Goal: Task Accomplishment & Management: Manage account settings

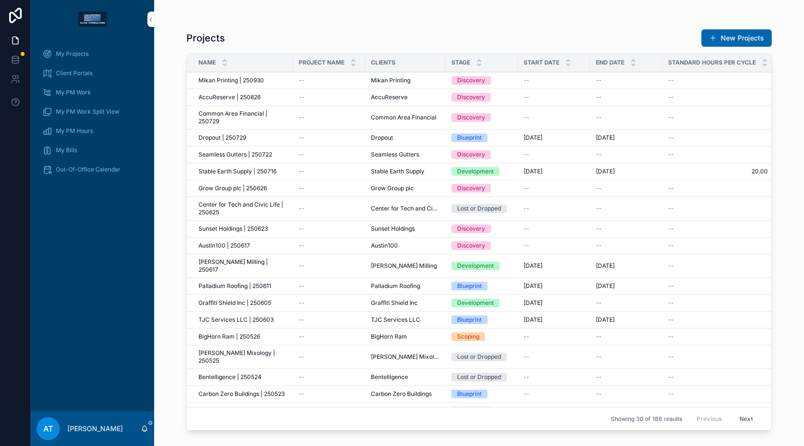
click at [81, 52] on span "My Projects" at bounding box center [72, 54] width 33 height 8
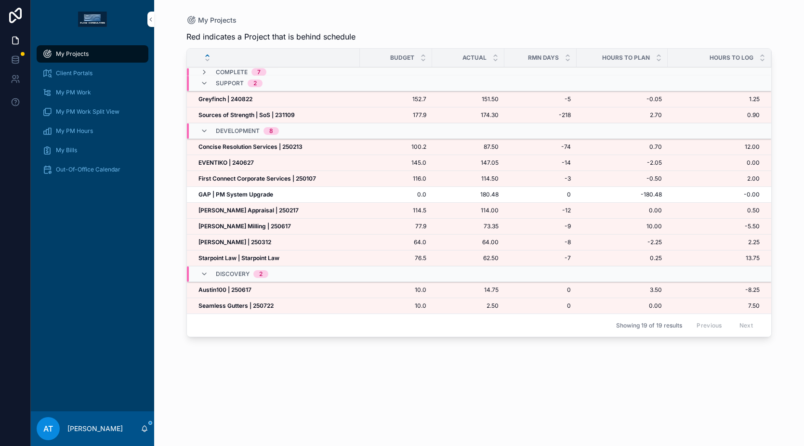
click at [275, 211] on strong "[PERSON_NAME] Appraisal | 250217" at bounding box center [249, 210] width 100 height 7
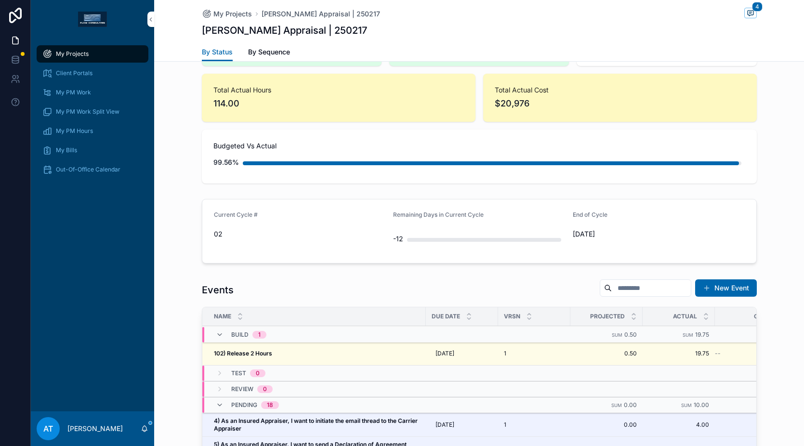
scroll to position [781, 0]
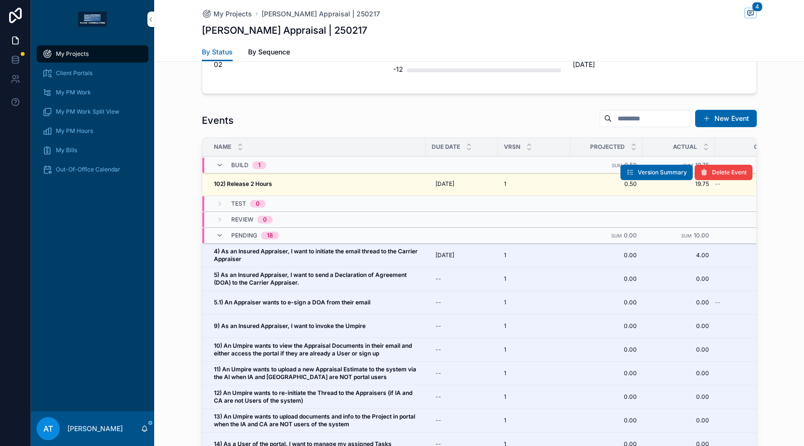
click at [327, 182] on div "102) Release 2 Hours 102) Release 2 Hours" at bounding box center [317, 184] width 206 height 8
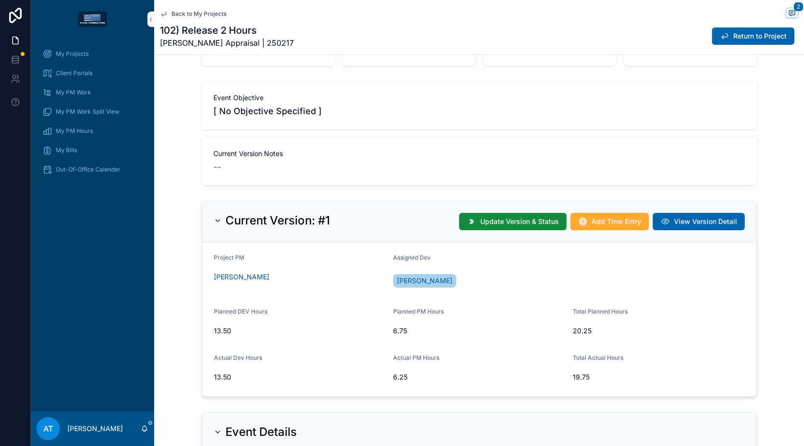
scroll to position [74, 0]
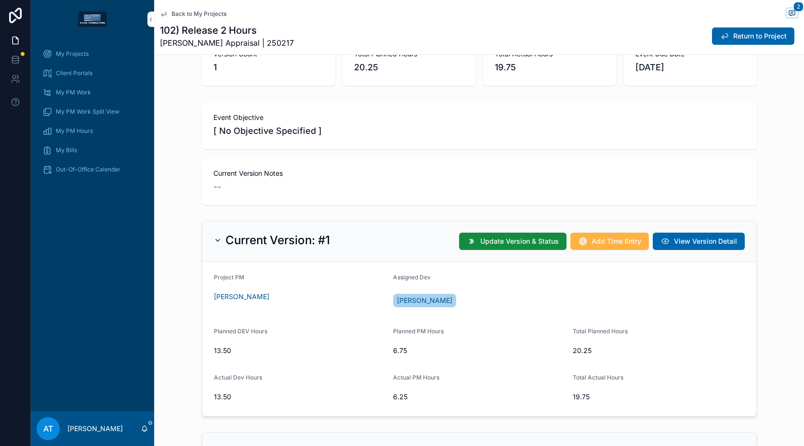
click at [592, 239] on span "Add Time Entry" at bounding box center [617, 242] width 50 height 10
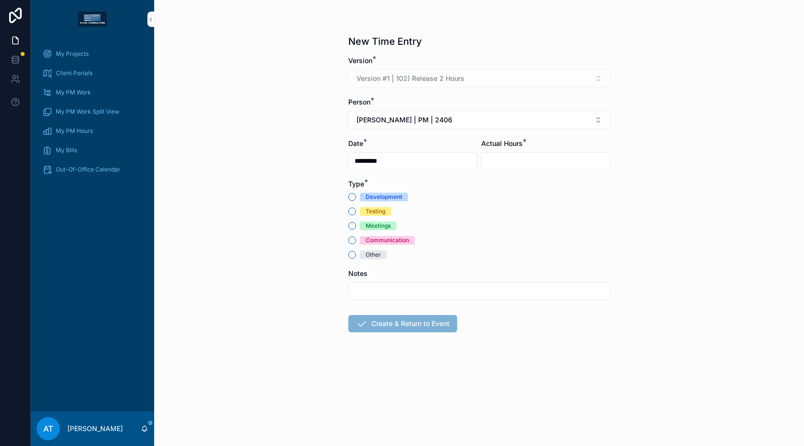
click at [383, 213] on div "Testing" at bounding box center [376, 211] width 20 height 9
click at [356, 213] on button "Testing" at bounding box center [352, 212] width 8 height 8
click at [425, 114] on button "[PERSON_NAME] | PM | 2406" at bounding box center [479, 120] width 262 height 18
click at [442, 172] on span "[PERSON_NAME] | PM | 2508" at bounding box center [463, 175] width 95 height 10
click at [487, 161] on input "scrollable content" at bounding box center [546, 160] width 128 height 13
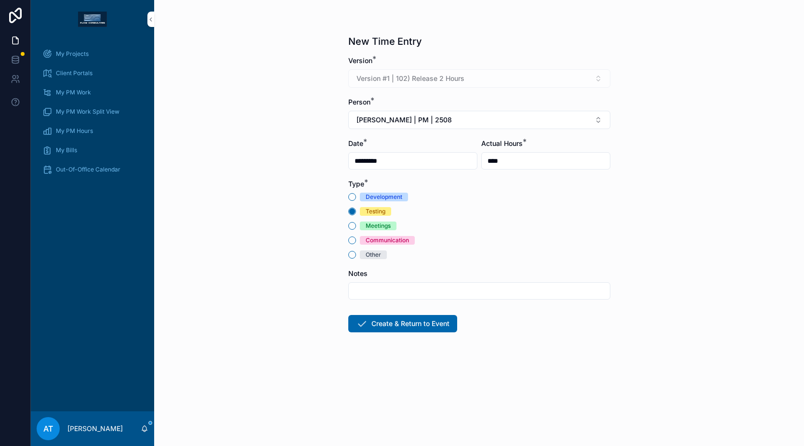
type input "****"
click at [378, 288] on input "scrollable content" at bounding box center [479, 290] width 261 height 13
type input "**********"
click at [376, 323] on button "Create & Return to Event" at bounding box center [402, 323] width 109 height 17
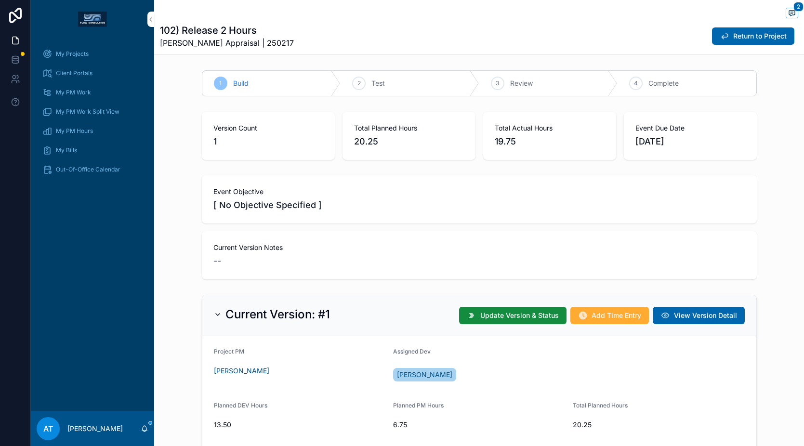
click at [97, 56] on div "My Projects" at bounding box center [92, 53] width 100 height 15
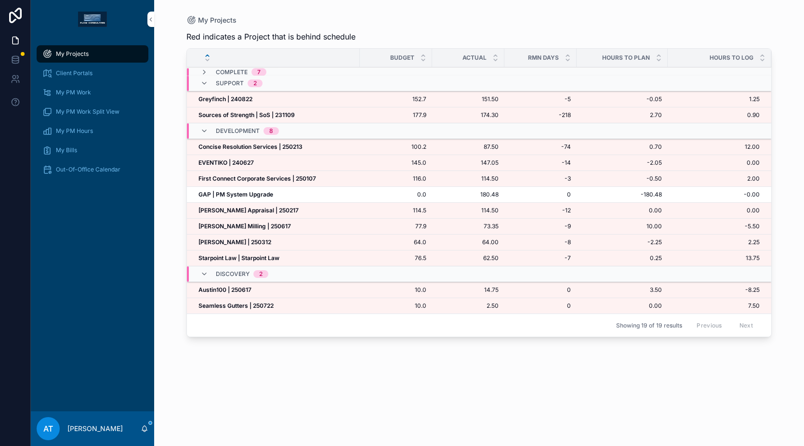
click at [264, 227] on strong "[PERSON_NAME] Milling | 250617" at bounding box center [245, 226] width 93 height 7
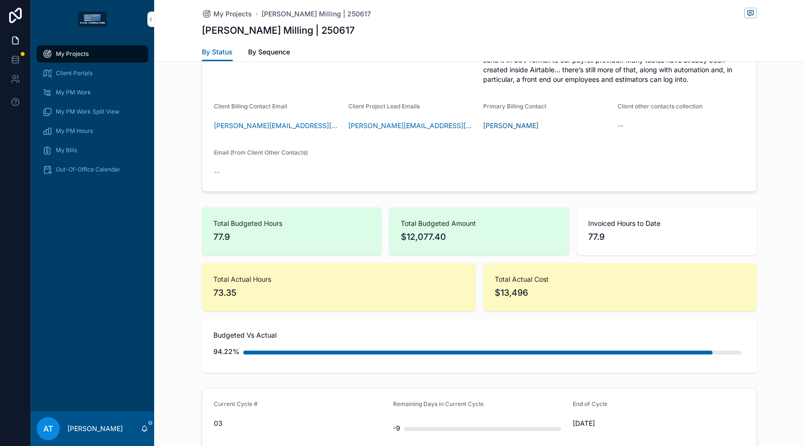
scroll to position [817, 0]
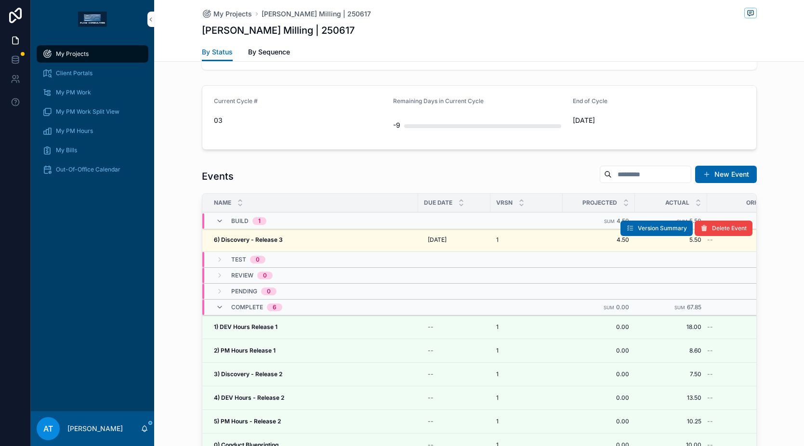
click at [322, 241] on div "6) Discovery - Release 3 6) Discovery - Release 3" at bounding box center [313, 240] width 199 height 8
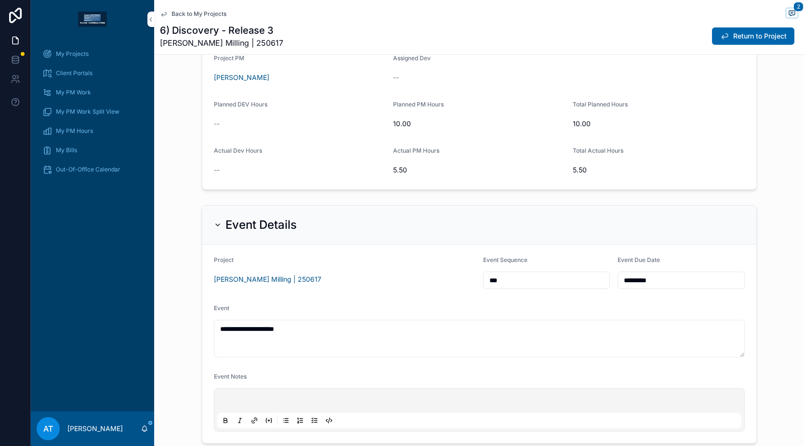
scroll to position [152, 0]
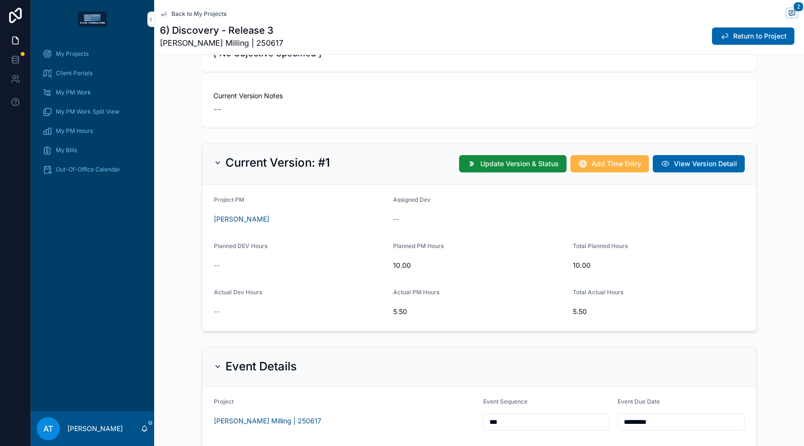
click at [600, 165] on span "Add Time Entry" at bounding box center [617, 164] width 50 height 10
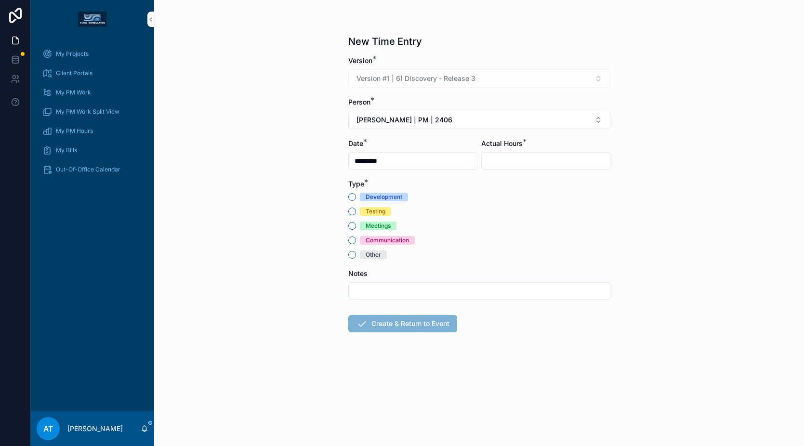
click at [366, 226] on div "Meetings" at bounding box center [378, 226] width 25 height 9
click at [356, 226] on button "Meetings" at bounding box center [352, 226] width 8 height 8
click at [407, 116] on span "Alex Thompson | PM | 2406" at bounding box center [405, 120] width 96 height 10
click at [427, 170] on span "Alex Thompson | PM | 2508" at bounding box center [463, 175] width 95 height 10
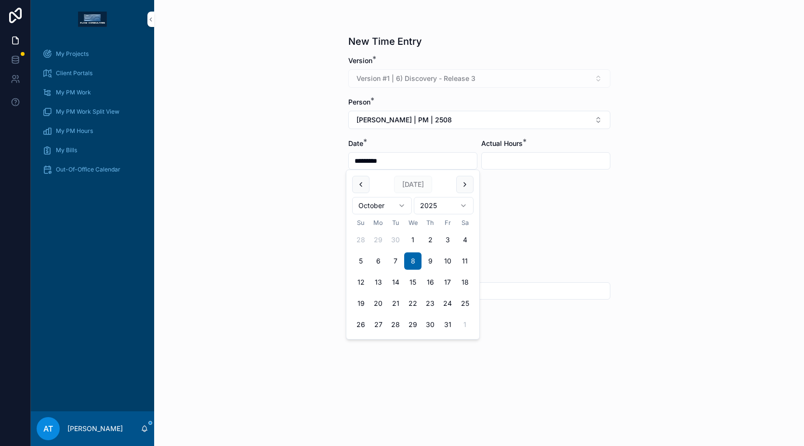
click at [412, 161] on input "*********" at bounding box center [413, 160] width 128 height 13
click at [391, 266] on button "7" at bounding box center [395, 261] width 17 height 17
type input "*********"
click at [514, 159] on input "scrollable content" at bounding box center [546, 160] width 128 height 13
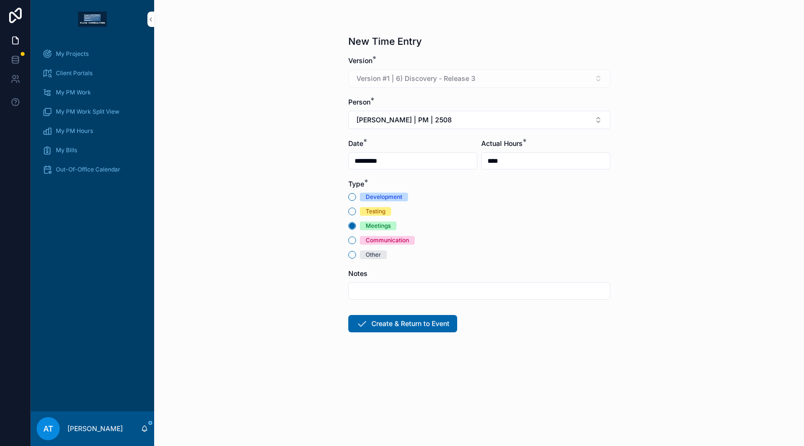
type input "****"
click at [377, 288] on input "scrollable content" at bounding box center [479, 290] width 261 height 13
type input "**********"
click at [358, 322] on icon "scrollable content" at bounding box center [362, 324] width 12 height 12
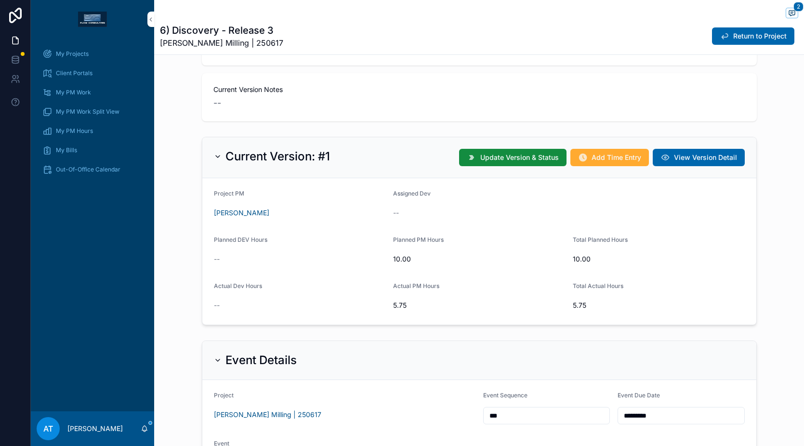
scroll to position [174, 0]
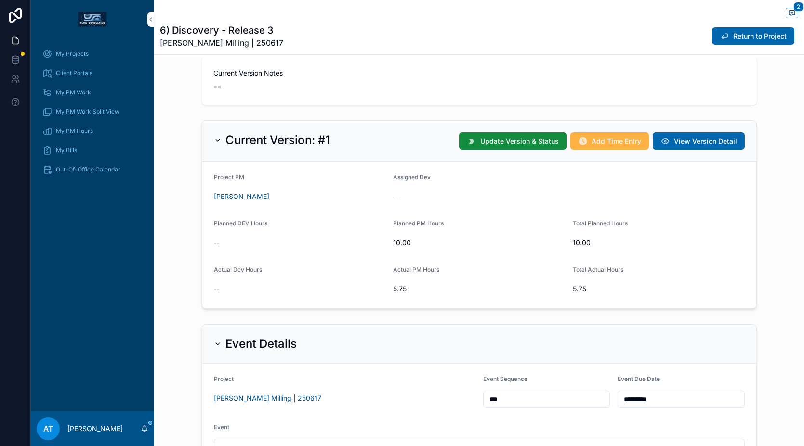
click at [599, 140] on span "Add Time Entry" at bounding box center [617, 141] width 50 height 10
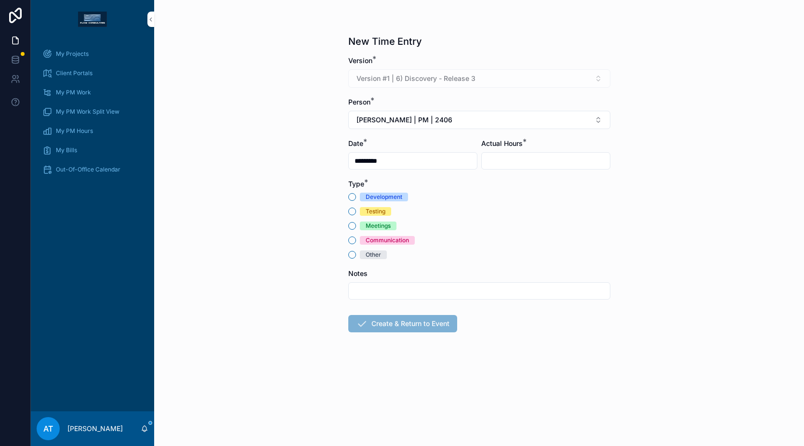
click at [366, 253] on div "Other" at bounding box center [373, 255] width 15 height 9
click at [356, 253] on button "Other" at bounding box center [352, 255] width 8 height 8
click at [522, 157] on input "scrollable content" at bounding box center [546, 160] width 128 height 13
type input "****"
click at [471, 122] on button "[PERSON_NAME] | PM | 2406" at bounding box center [479, 120] width 262 height 18
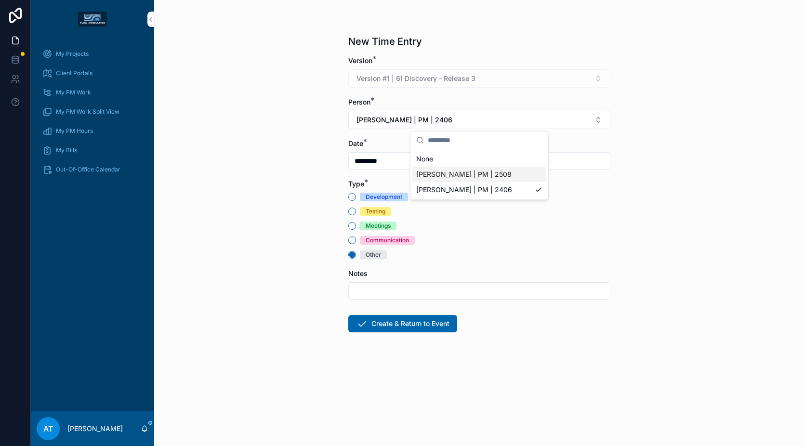
click at [454, 174] on span "Alex Thompson | PM | 2508" at bounding box center [463, 175] width 95 height 10
click at [369, 292] on input "scrollable content" at bounding box center [479, 290] width 261 height 13
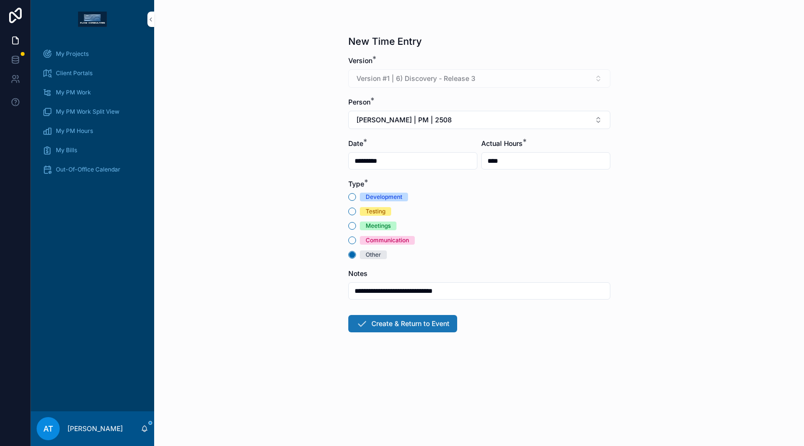
type input "**********"
click at [422, 327] on button "Create & Return to Event" at bounding box center [402, 323] width 109 height 17
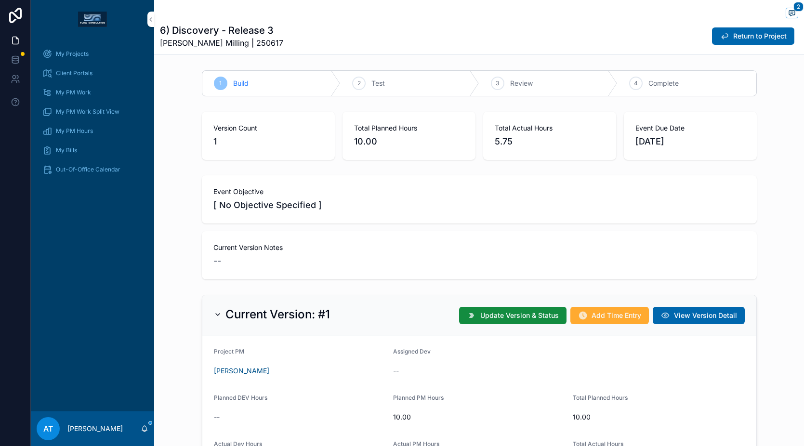
click at [84, 154] on div "My Bills" at bounding box center [92, 150] width 100 height 15
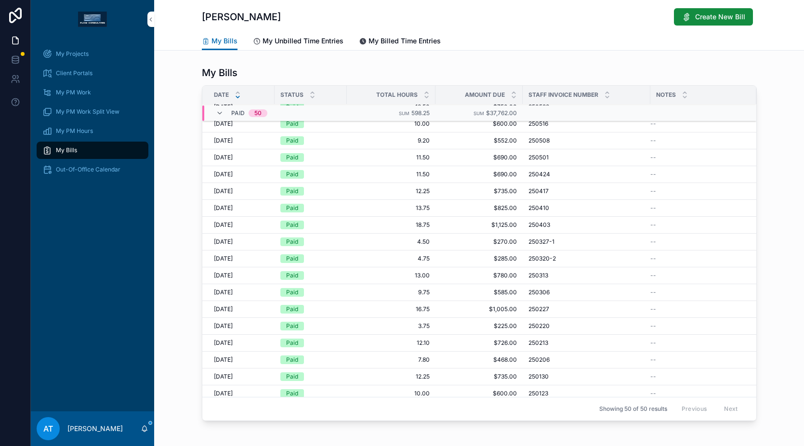
scroll to position [592, 0]
click at [322, 47] on link "My Unbilled Time Entries" at bounding box center [298, 41] width 91 height 19
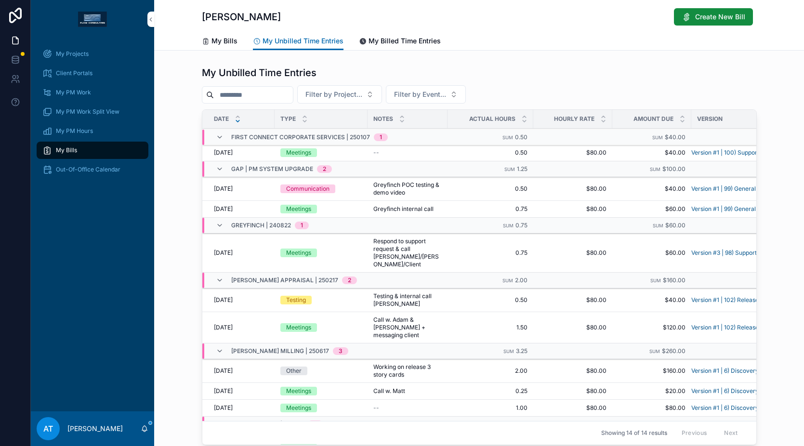
scroll to position [99, 0]
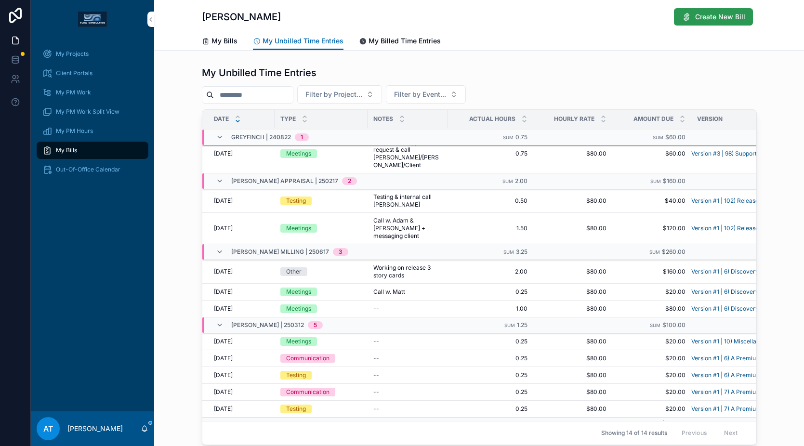
click at [720, 14] on span "Create New Bill" at bounding box center [720, 17] width 50 height 10
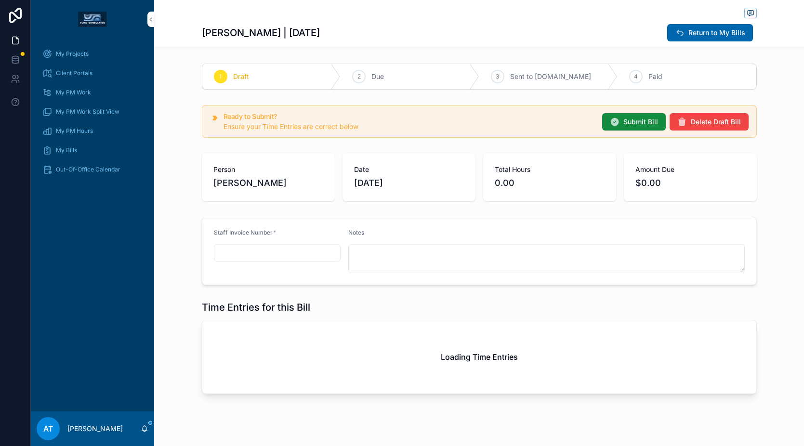
click at [246, 253] on input "scrollable content" at bounding box center [277, 252] width 126 height 13
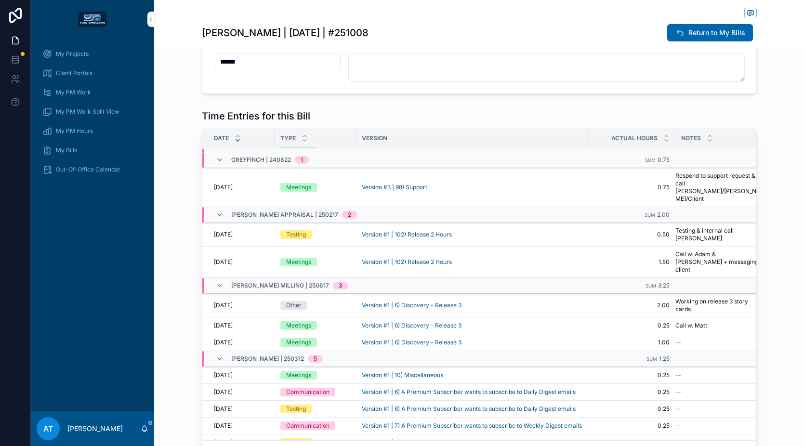
scroll to position [20, 0]
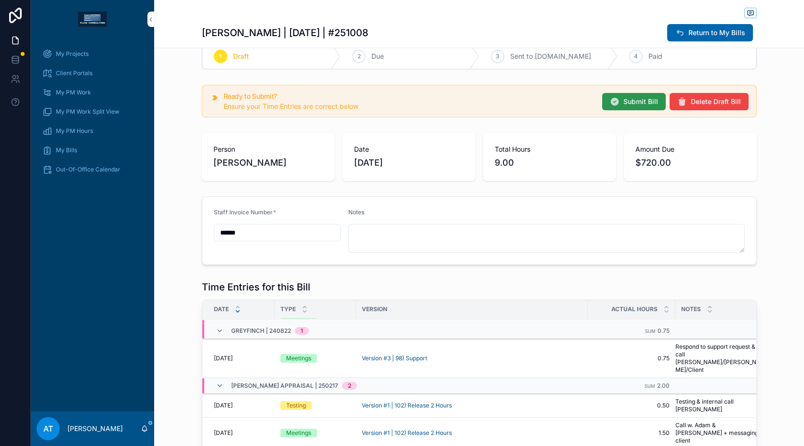
type input "******"
click at [635, 103] on span "Submit Bill" at bounding box center [641, 102] width 35 height 10
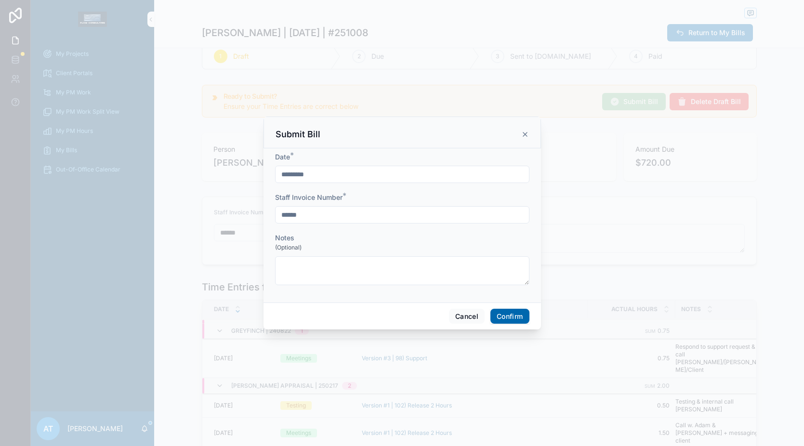
click at [516, 317] on button "Confirm" at bounding box center [510, 316] width 39 height 15
